Goal: Information Seeking & Learning: Learn about a topic

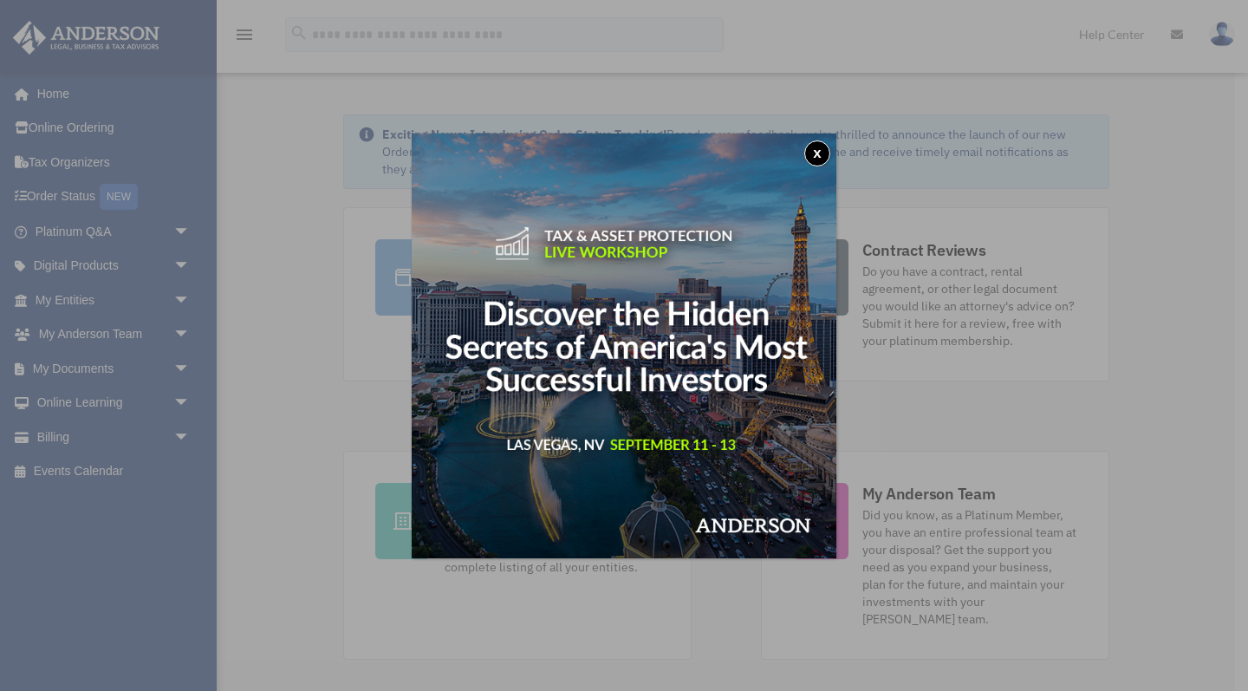
click at [815, 158] on button "x" at bounding box center [817, 153] width 26 height 26
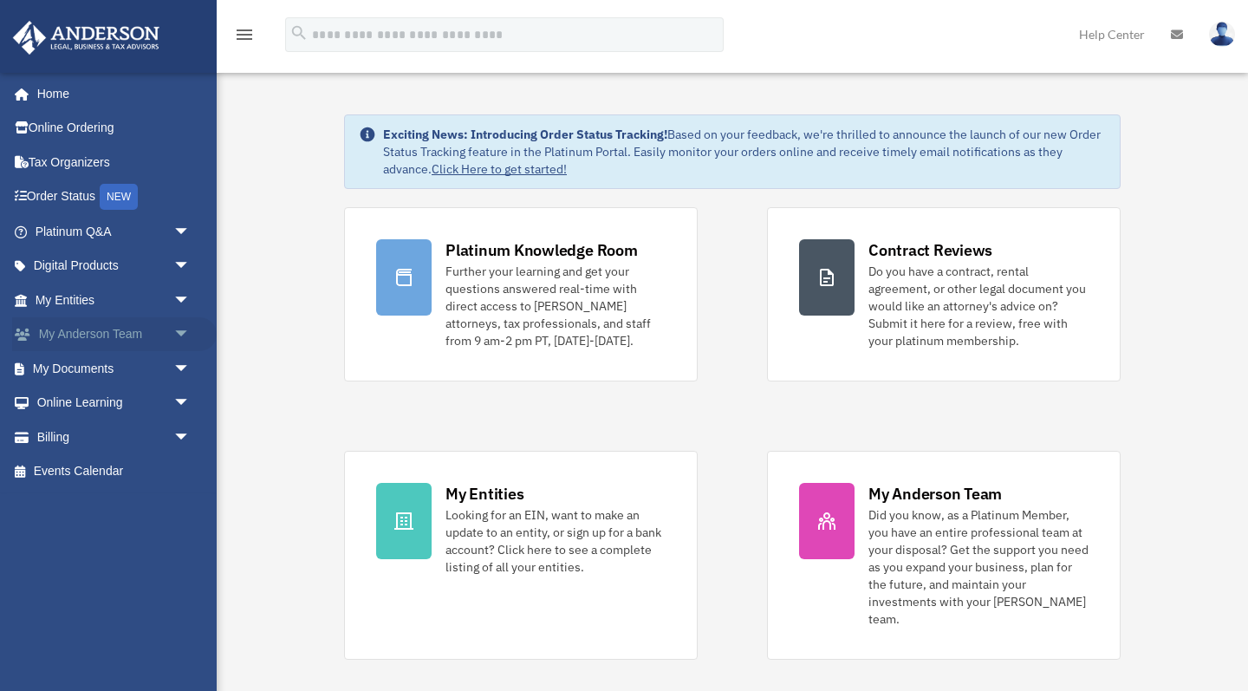
click at [81, 332] on link "My Anderson Team arrow_drop_down" at bounding box center [114, 334] width 205 height 35
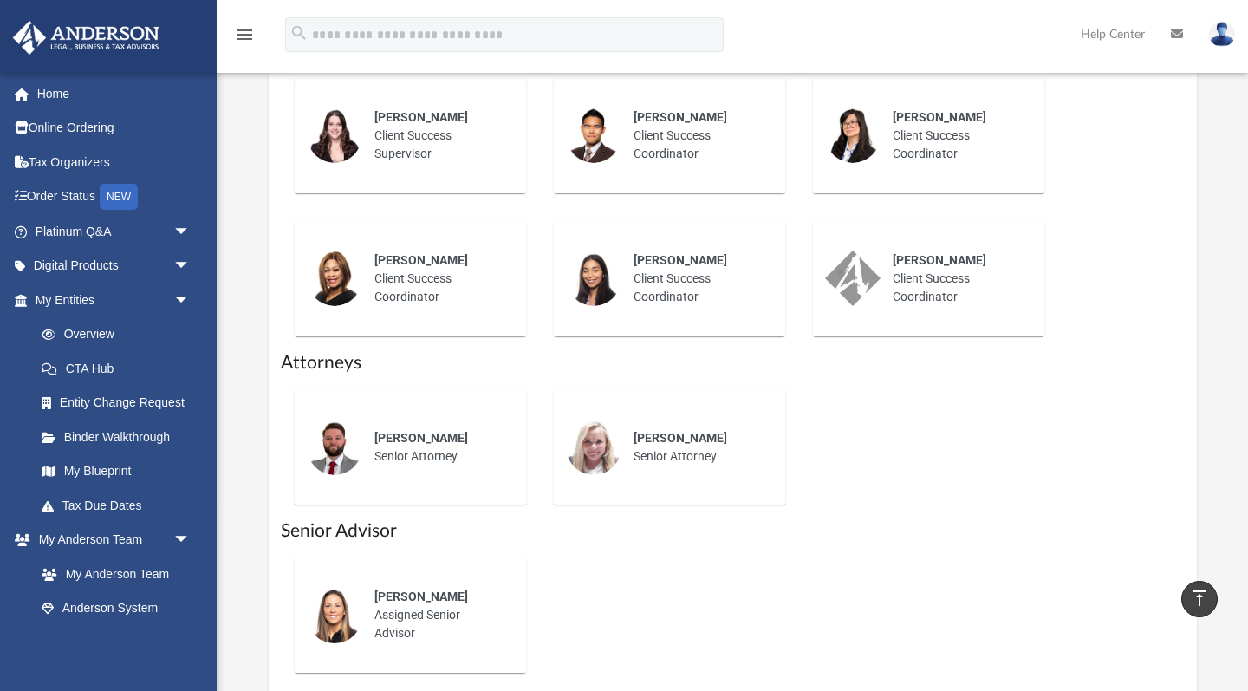
scroll to position [736, 0]
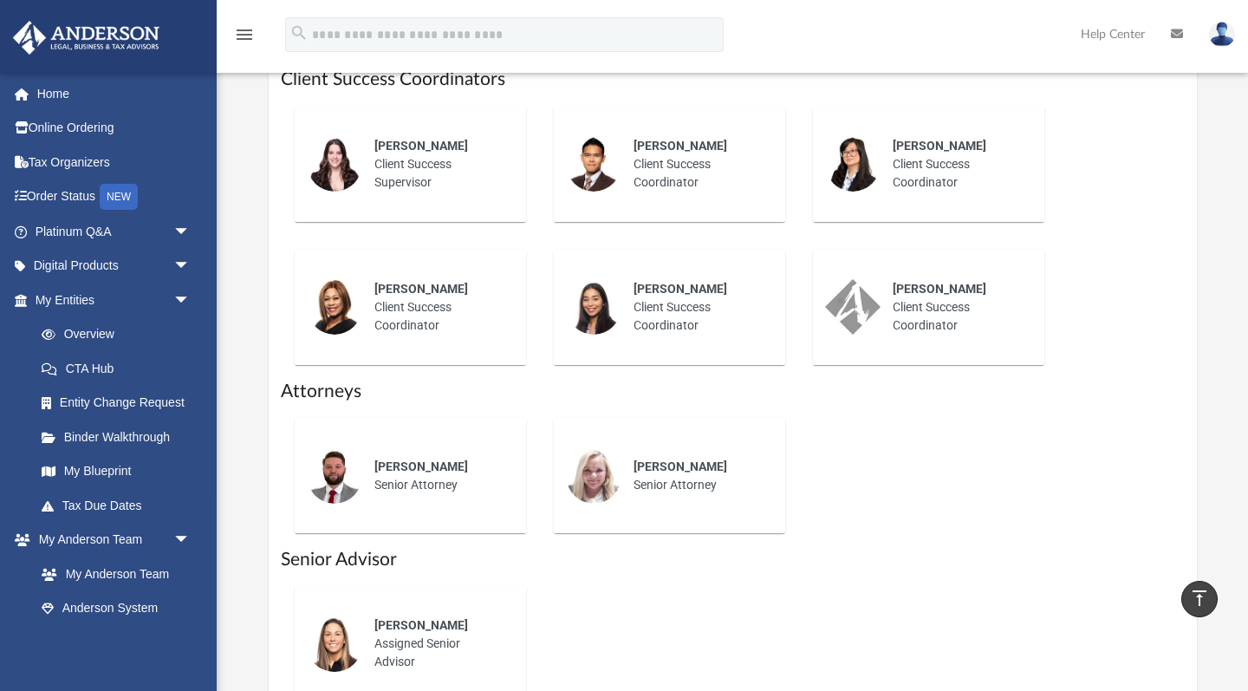
click at [334, 493] on img at bounding box center [334, 475] width 55 height 55
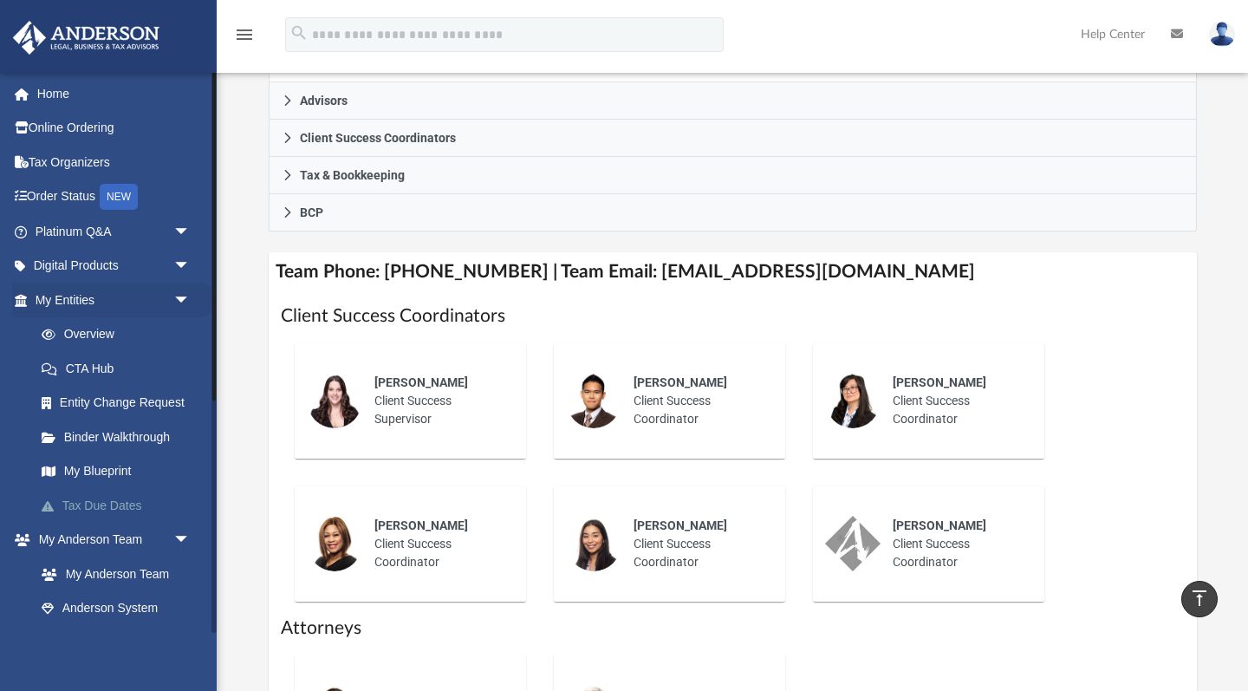
scroll to position [0, 0]
click at [179, 231] on span "arrow_drop_down" at bounding box center [190, 232] width 35 height 36
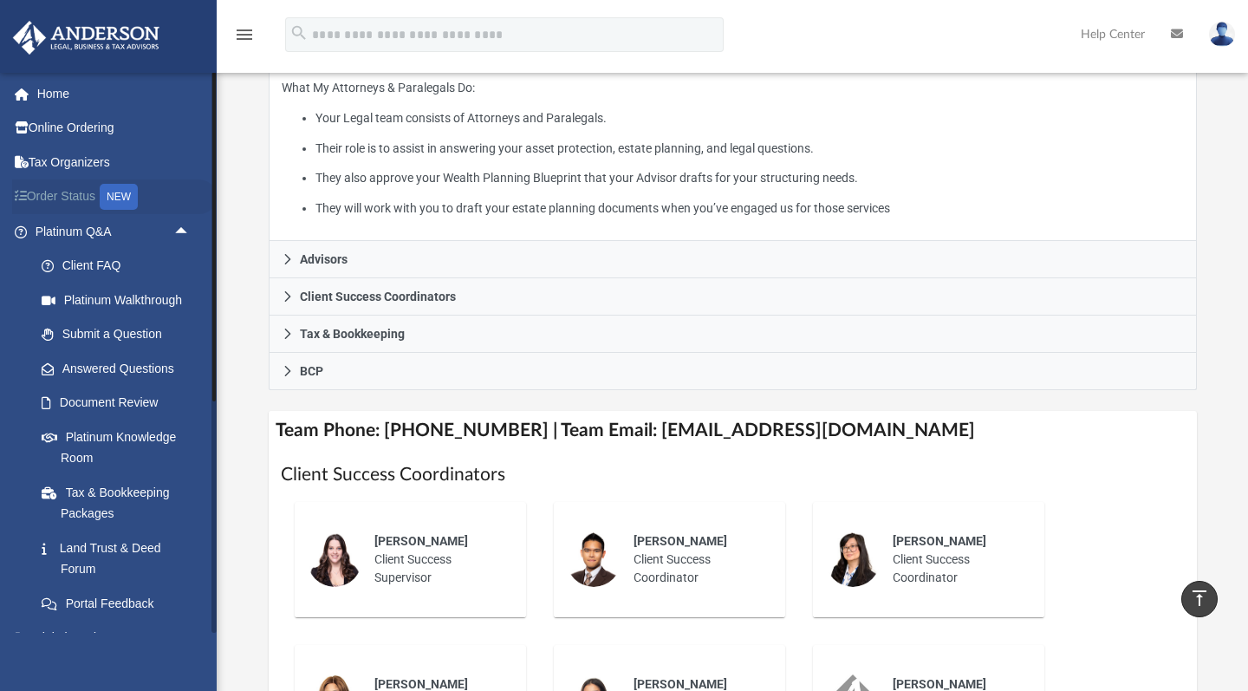
click at [62, 198] on link "Order Status NEW" at bounding box center [114, 197] width 205 height 36
click at [119, 196] on div "NEW" at bounding box center [119, 197] width 38 height 26
click at [76, 187] on link "Order Status NEW" at bounding box center [114, 197] width 205 height 36
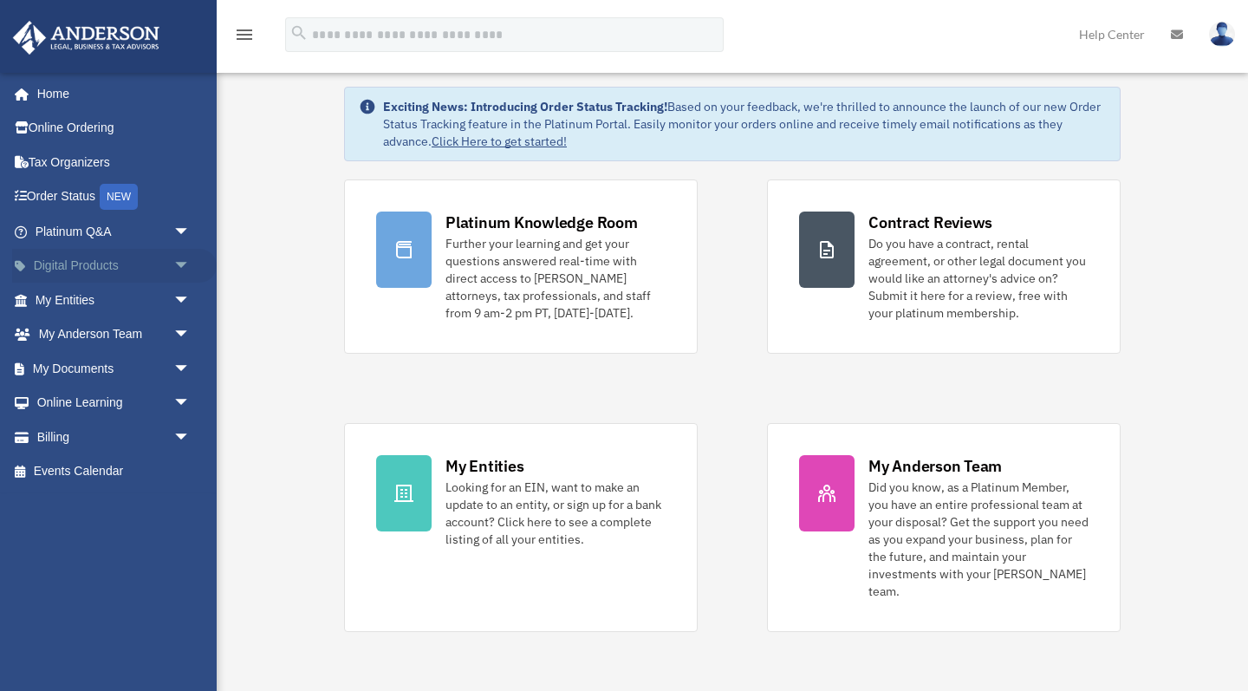
scroll to position [47, 0]
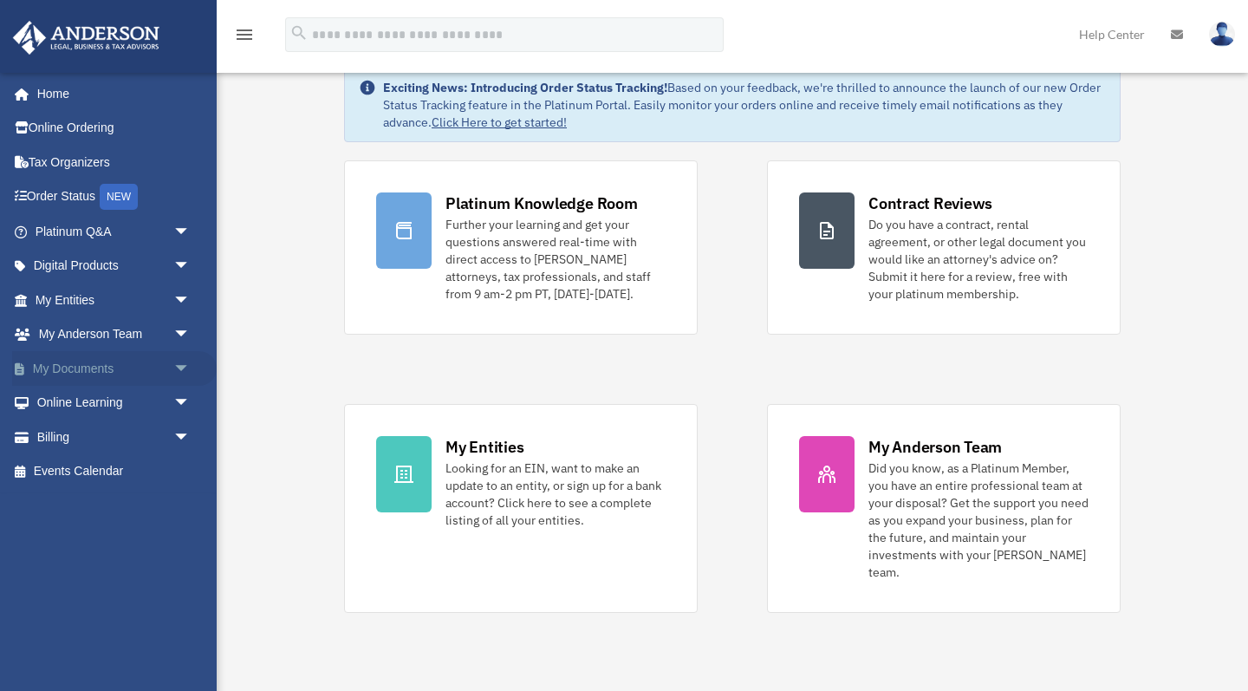
click at [121, 368] on link "My Documents arrow_drop_down" at bounding box center [114, 368] width 205 height 35
click at [183, 366] on span "arrow_drop_down" at bounding box center [190, 369] width 35 height 36
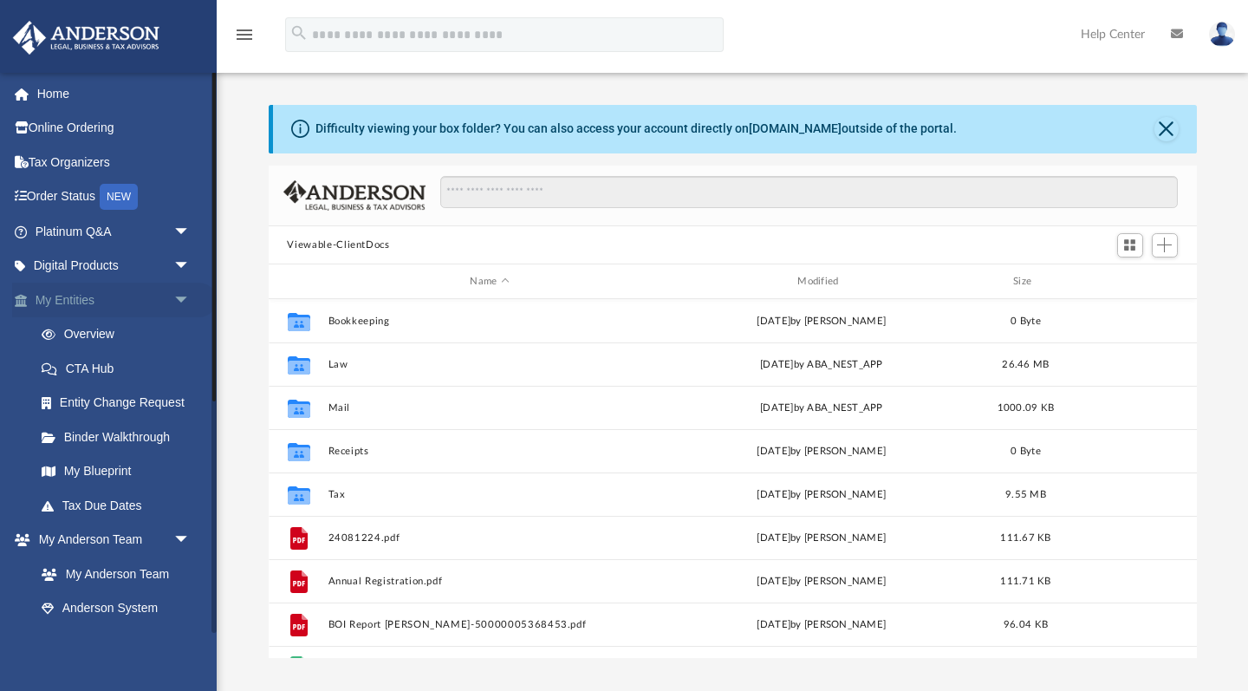
click at [52, 301] on link "My Entities arrow_drop_down" at bounding box center [114, 300] width 205 height 35
click at [180, 293] on span "arrow_drop_down" at bounding box center [190, 301] width 35 height 36
click at [180, 295] on span "arrow_drop_up" at bounding box center [190, 301] width 35 height 36
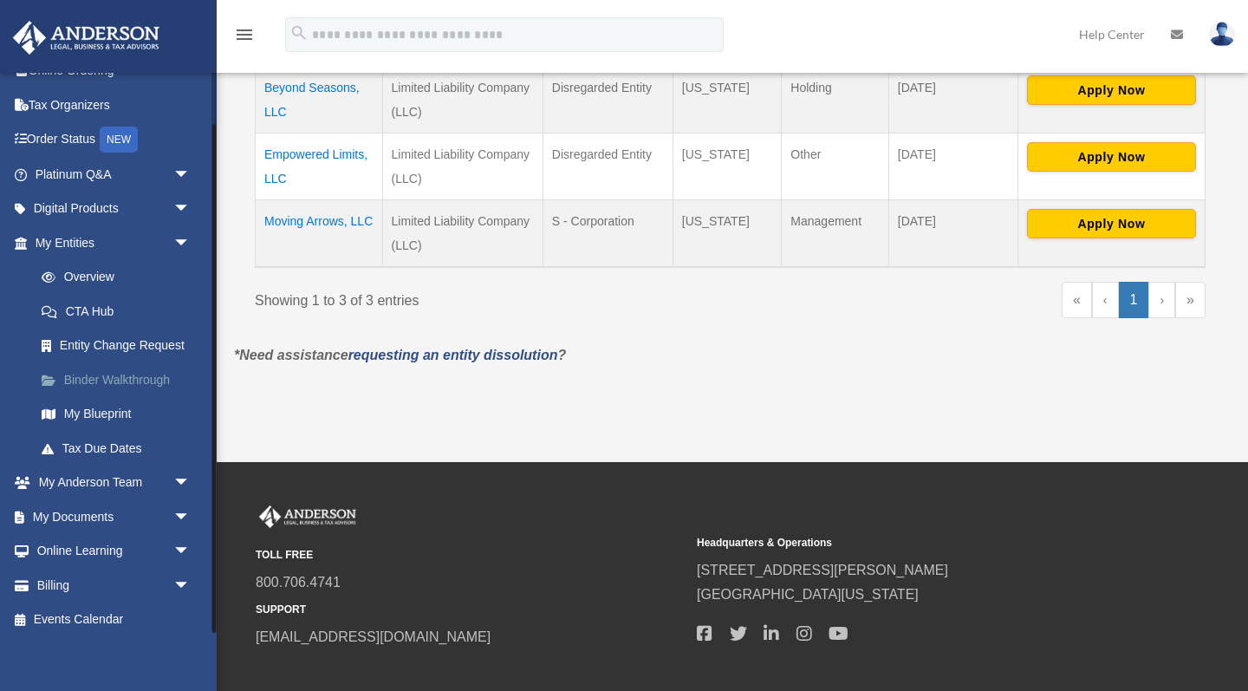
scroll to position [441, 0]
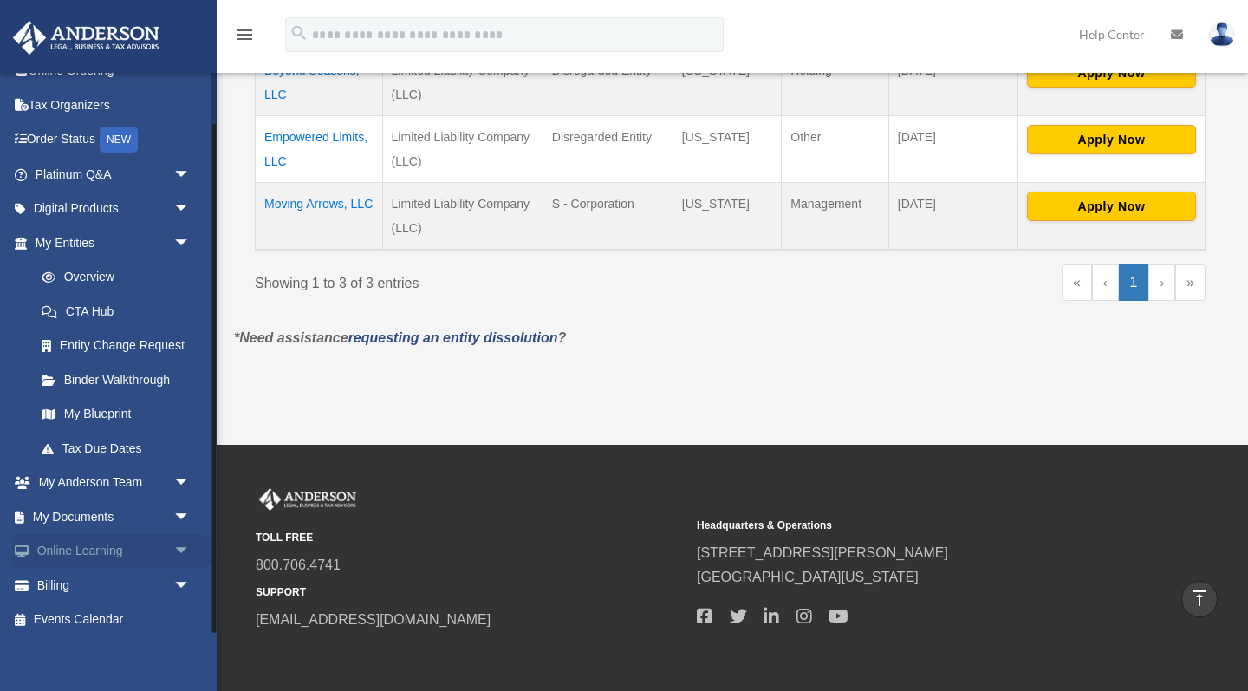
click at [60, 546] on link "Online Learning arrow_drop_down" at bounding box center [114, 551] width 205 height 35
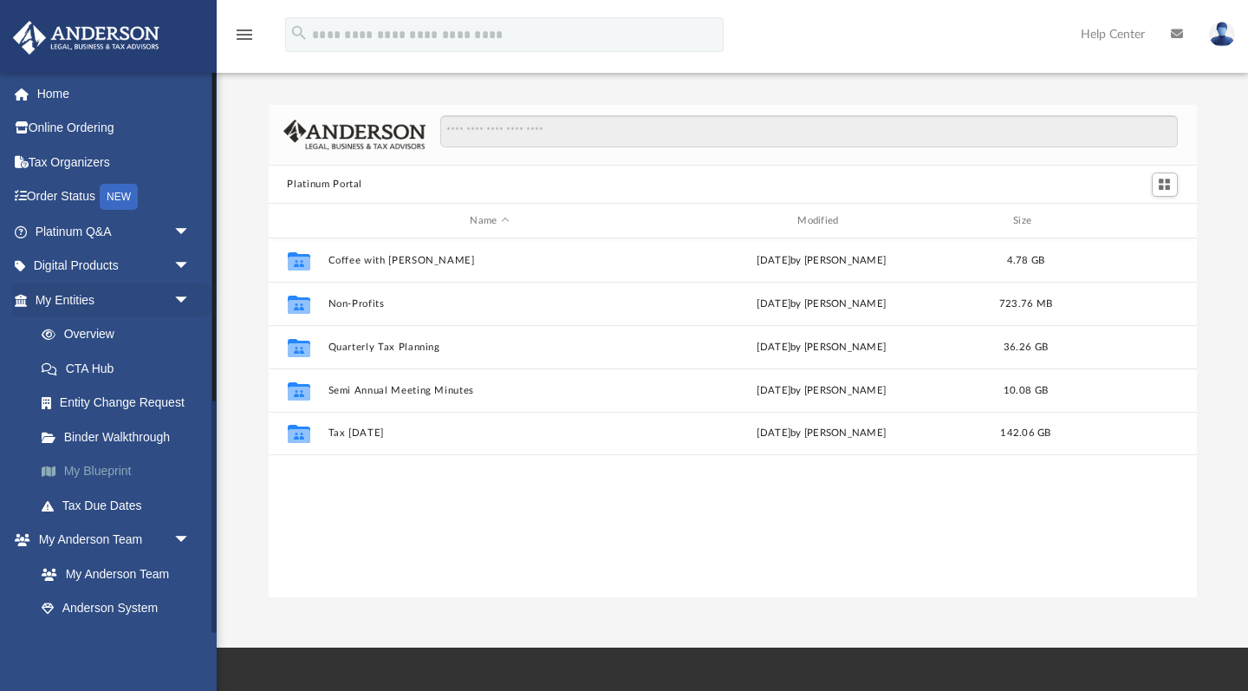
scroll to position [394, 928]
click at [68, 328] on link "Overview" at bounding box center [120, 334] width 192 height 35
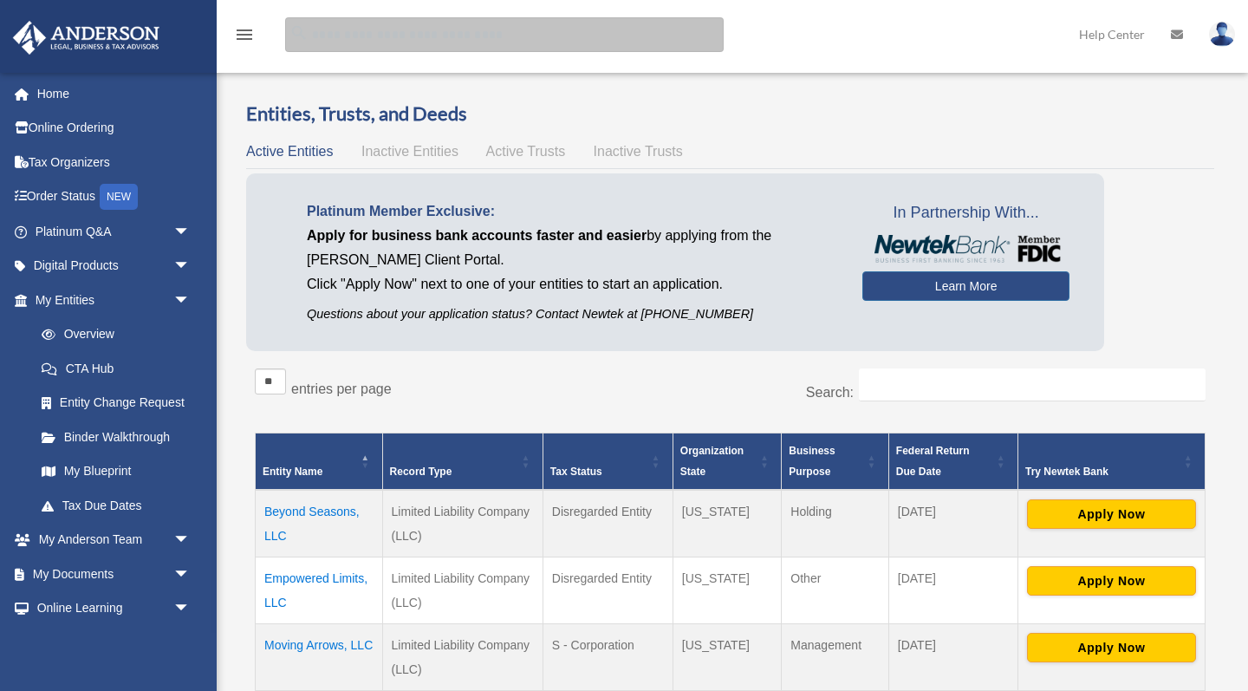
click at [369, 48] on input "search" at bounding box center [504, 34] width 439 height 35
type input "********"
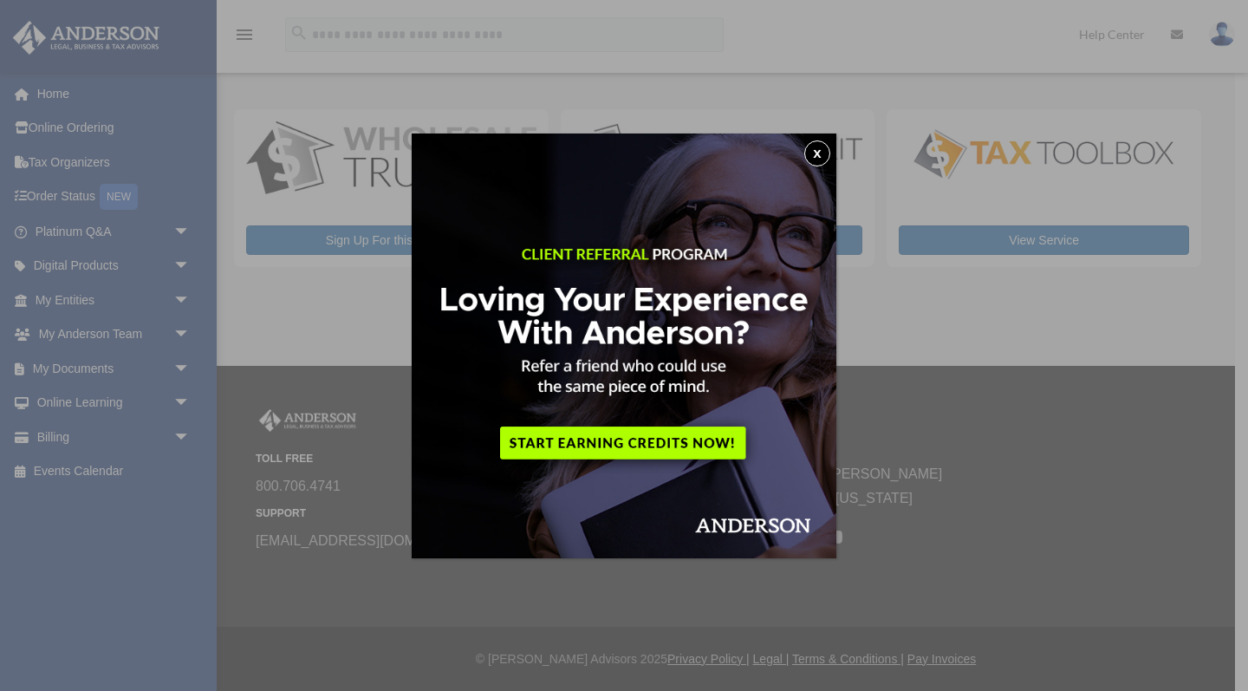
click at [818, 157] on button "x" at bounding box center [817, 153] width 26 height 26
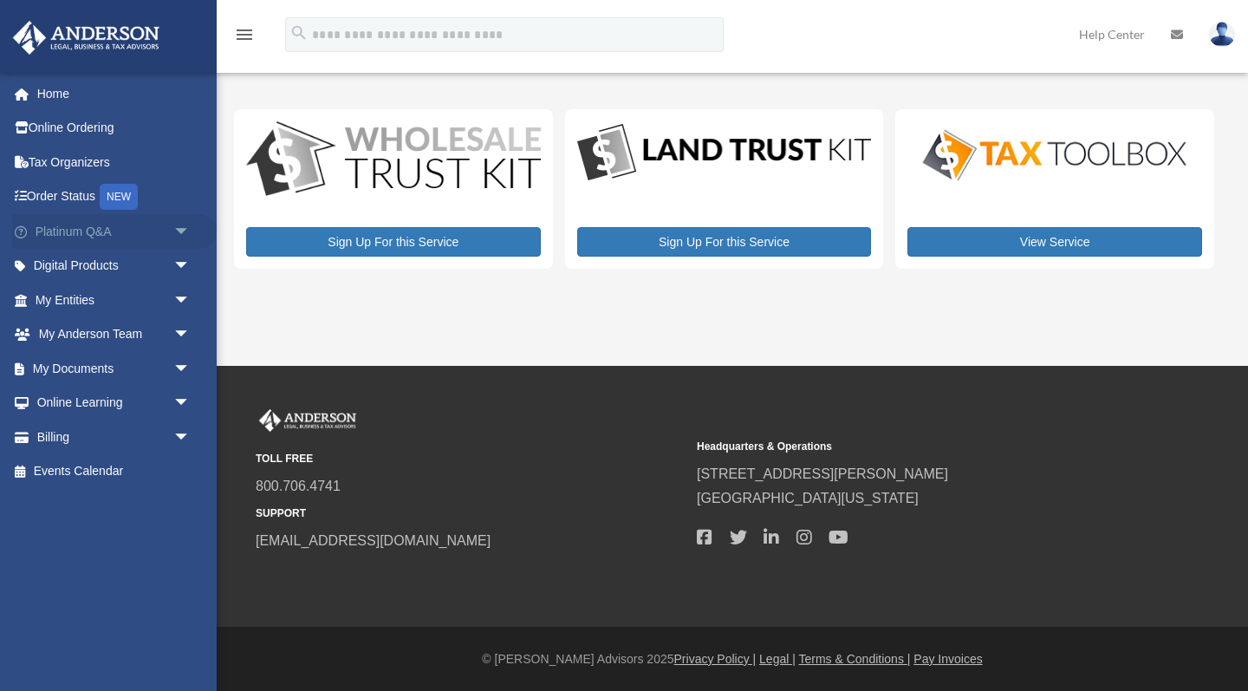
click at [184, 231] on span "arrow_drop_down" at bounding box center [190, 232] width 35 height 36
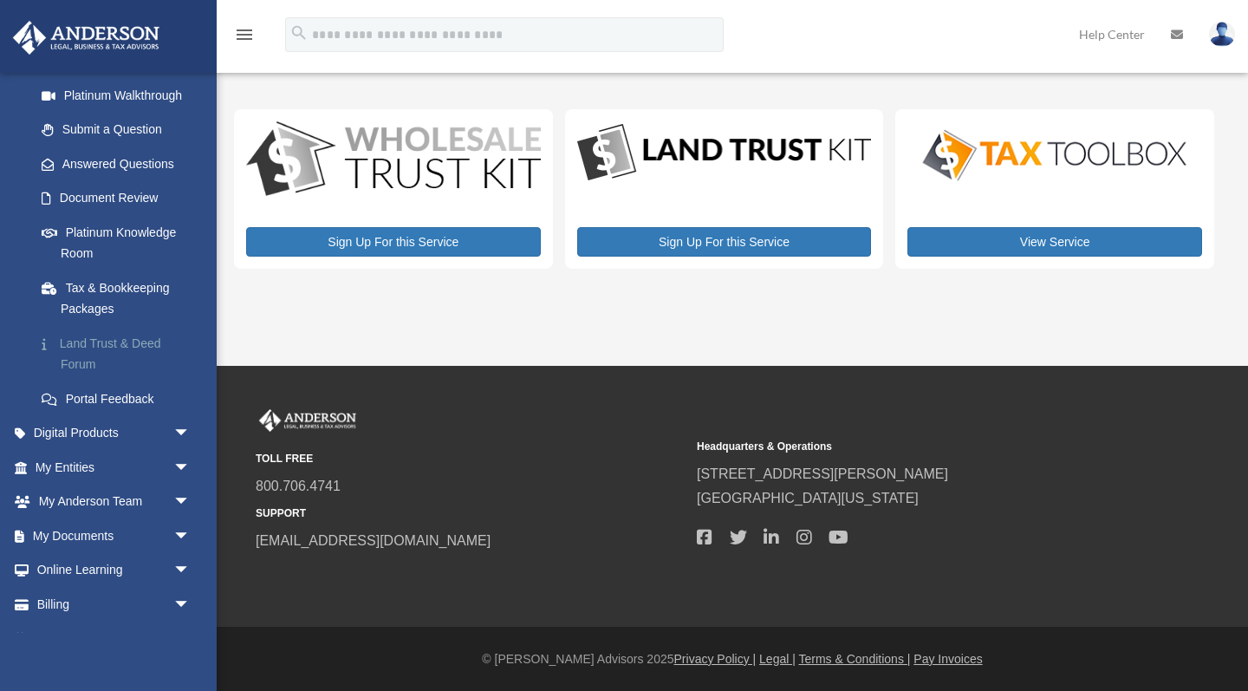
scroll to position [206, 0]
click at [185, 421] on span "arrow_drop_down" at bounding box center [190, 432] width 35 height 36
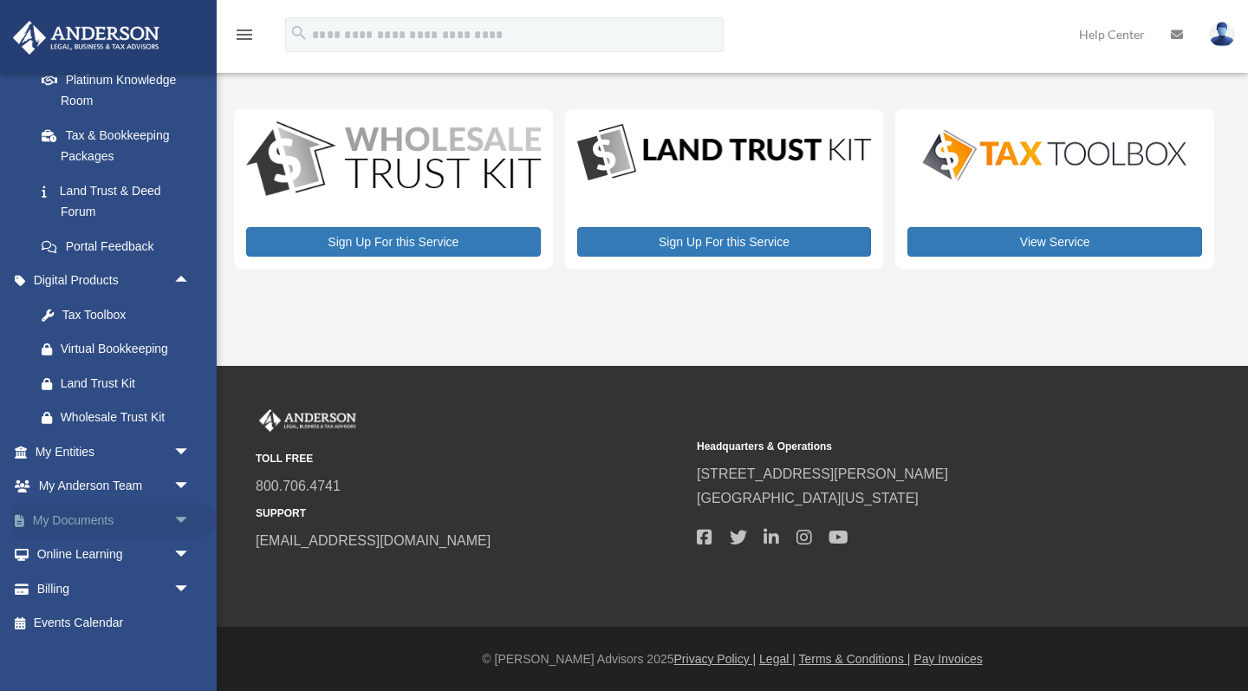
scroll to position [356, 0]
click at [180, 513] on span "arrow_drop_down" at bounding box center [190, 522] width 35 height 36
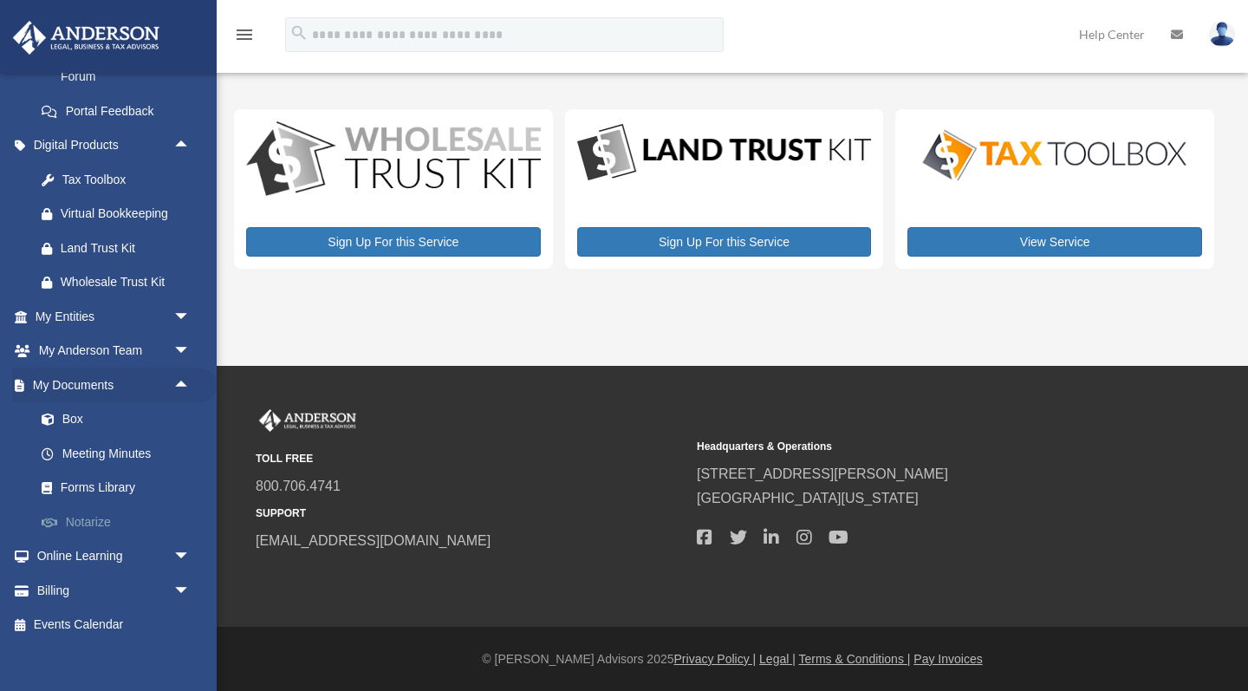
scroll to position [491, 0]
click at [185, 543] on span "arrow_drop_down" at bounding box center [190, 558] width 35 height 36
click at [86, 574] on link "Courses" at bounding box center [120, 591] width 192 height 35
